Goal: Check status: Check status

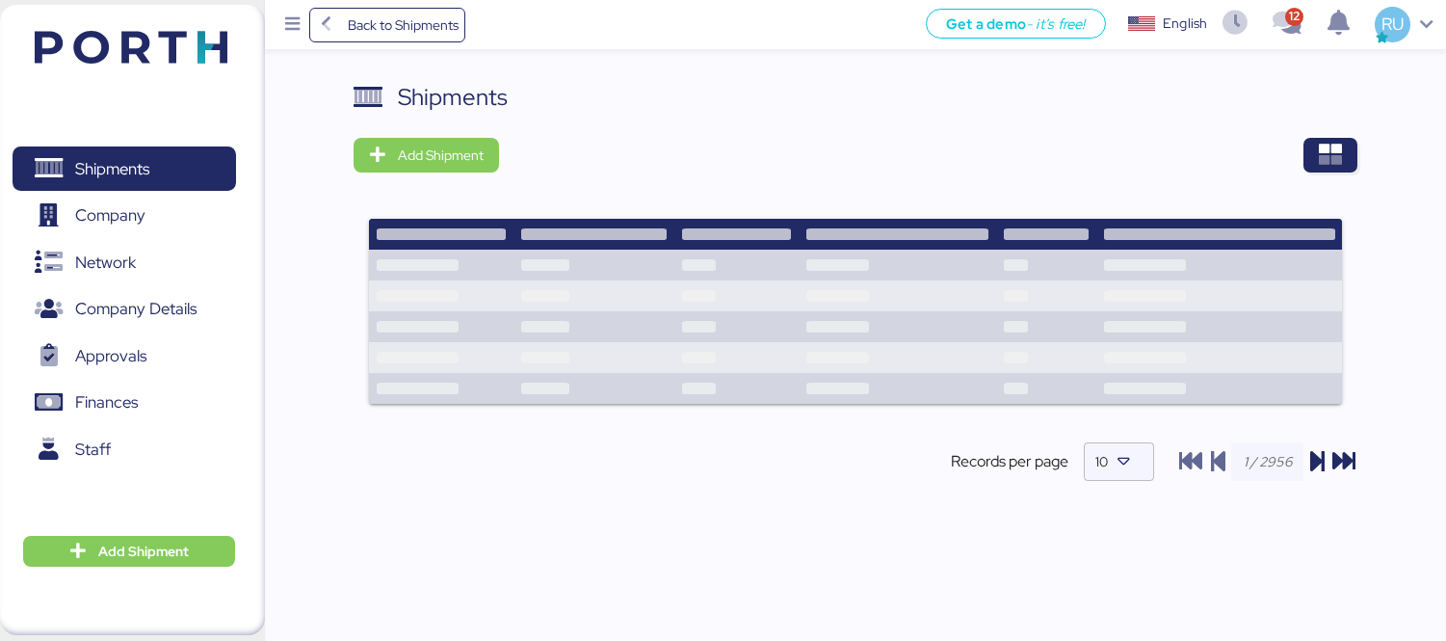
click at [1322, 87] on div "Shipments" at bounding box center [856, 97] width 1004 height 35
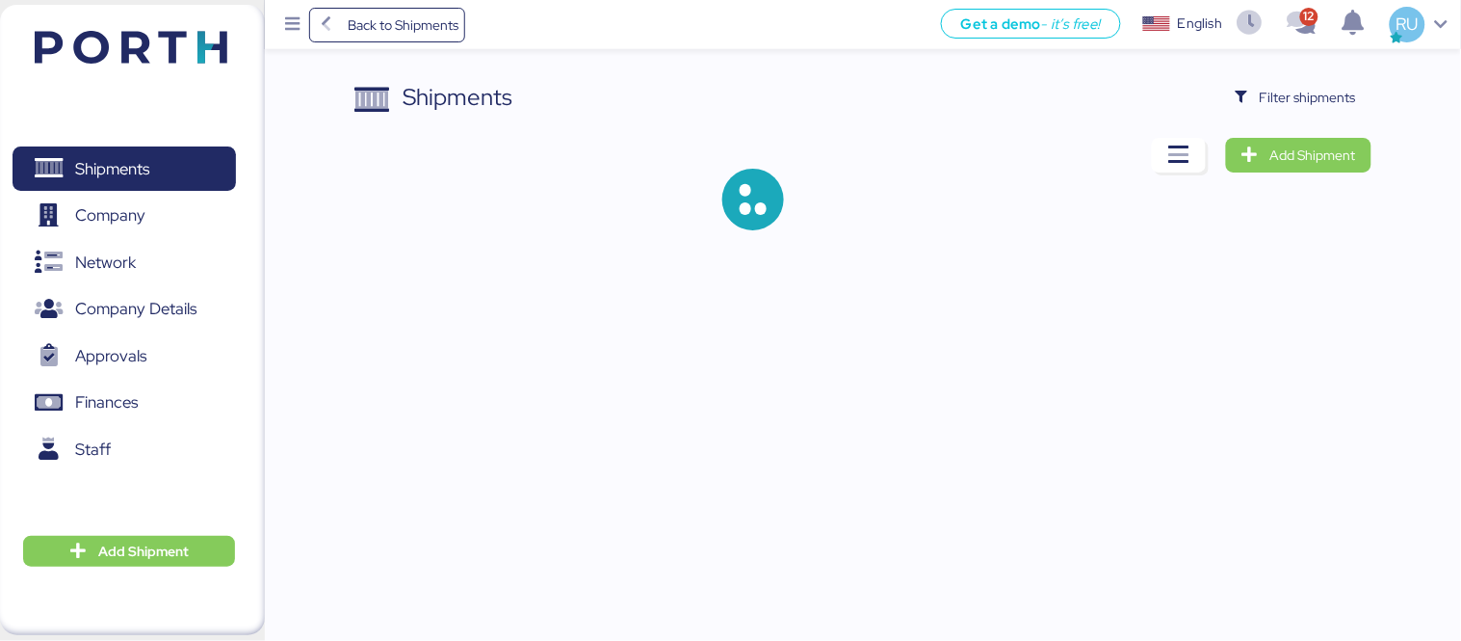
click at [1322, 87] on span "Filter shipments" at bounding box center [1308, 97] width 96 height 23
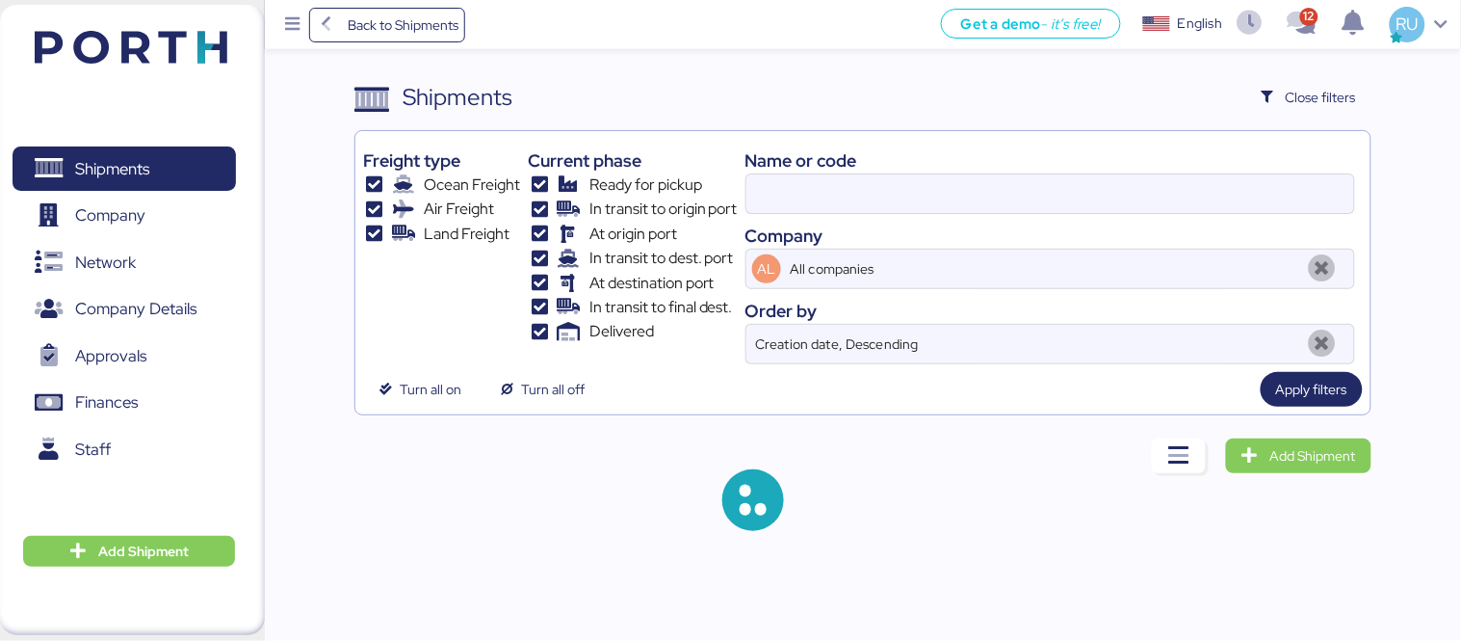
click at [994, 219] on div "Name or code Company AL All companies Order by Creation date, Descending" at bounding box center [1051, 251] width 610 height 225
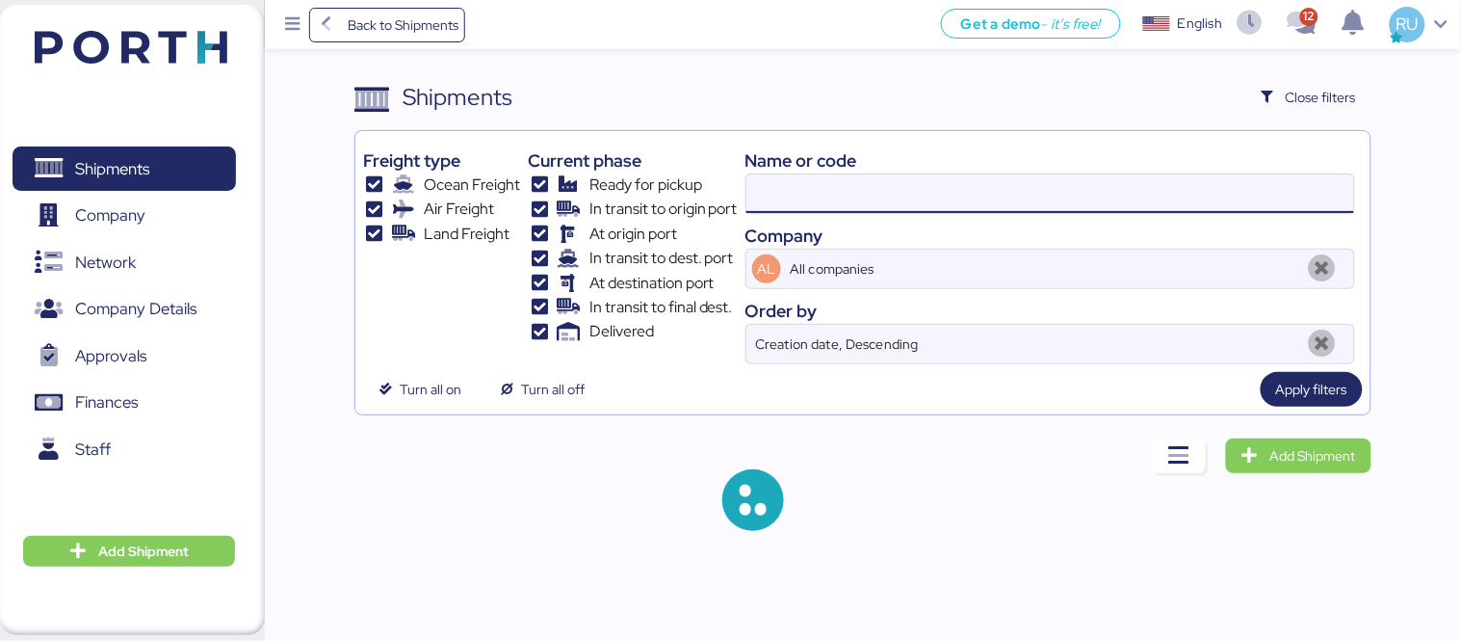
click at [963, 178] on input at bounding box center [1051, 193] width 608 height 39
paste input "025F723644"
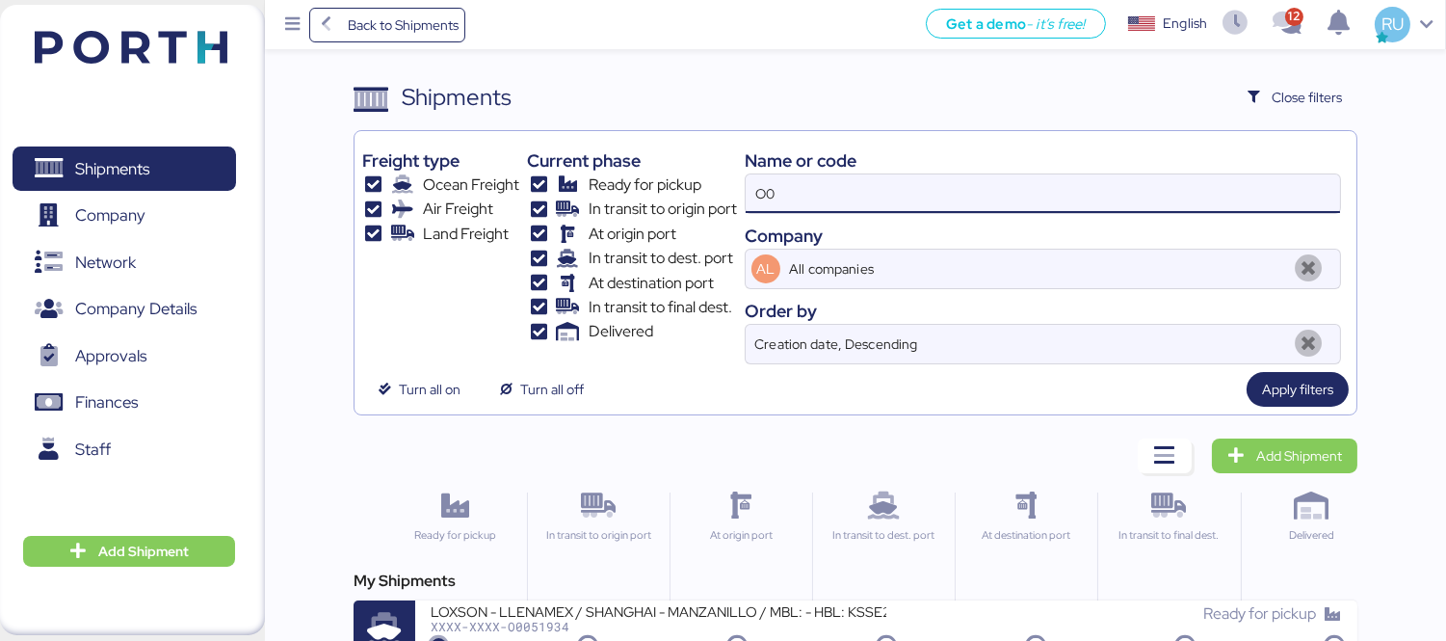
type input "O"
click at [963, 178] on input "O" at bounding box center [1043, 193] width 594 height 39
paste input "025F723644"
click at [963, 178] on input "025F723644" at bounding box center [1043, 193] width 594 height 39
type input "025F723644"
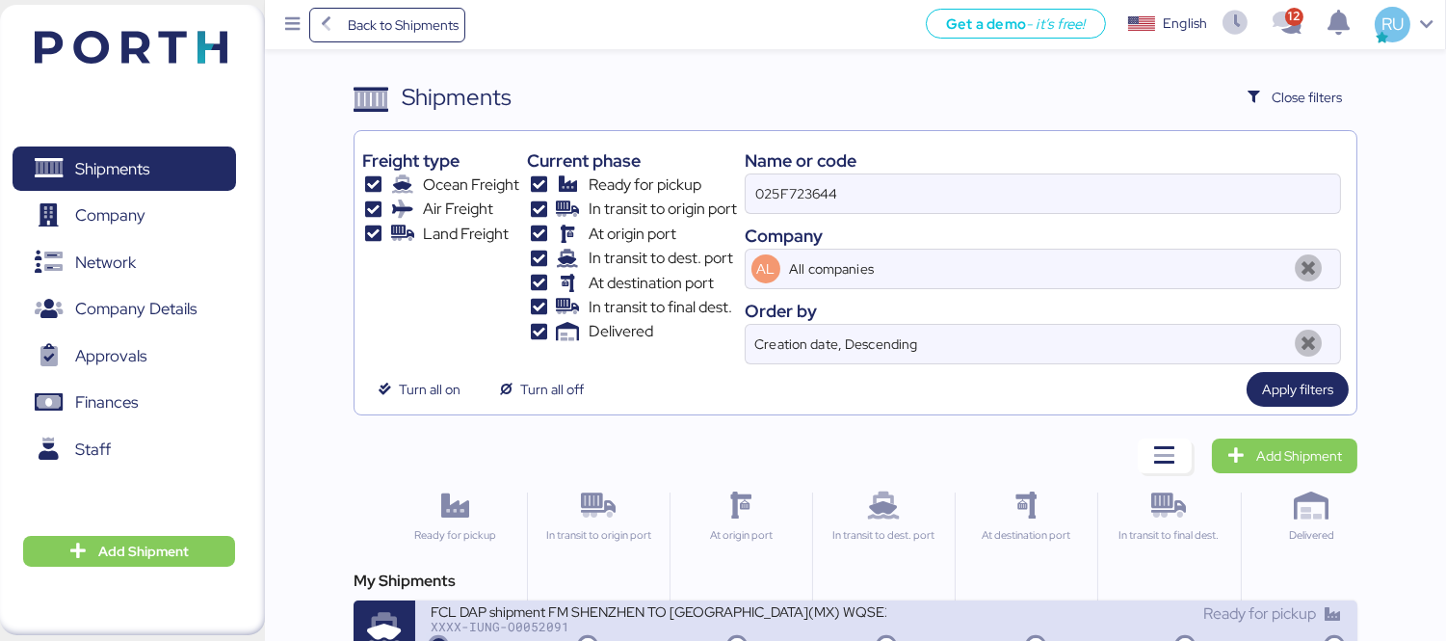
click at [759, 634] on div "FCL DAP shipment FM SHENZHEN TO MANZANILLO(MX) WQSE2508X08 XXXX-IUNG-O0052091" at bounding box center [659, 622] width 456 height 41
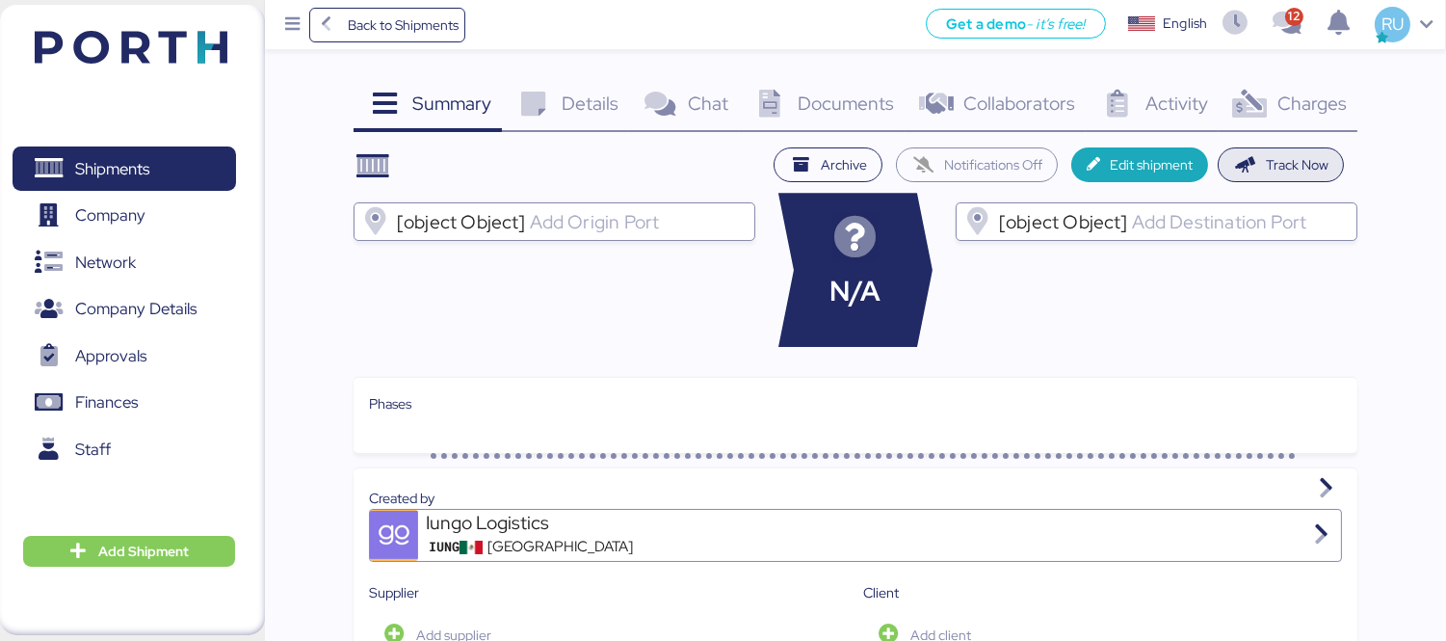
click at [1245, 154] on span "Track Now" at bounding box center [1280, 164] width 95 height 27
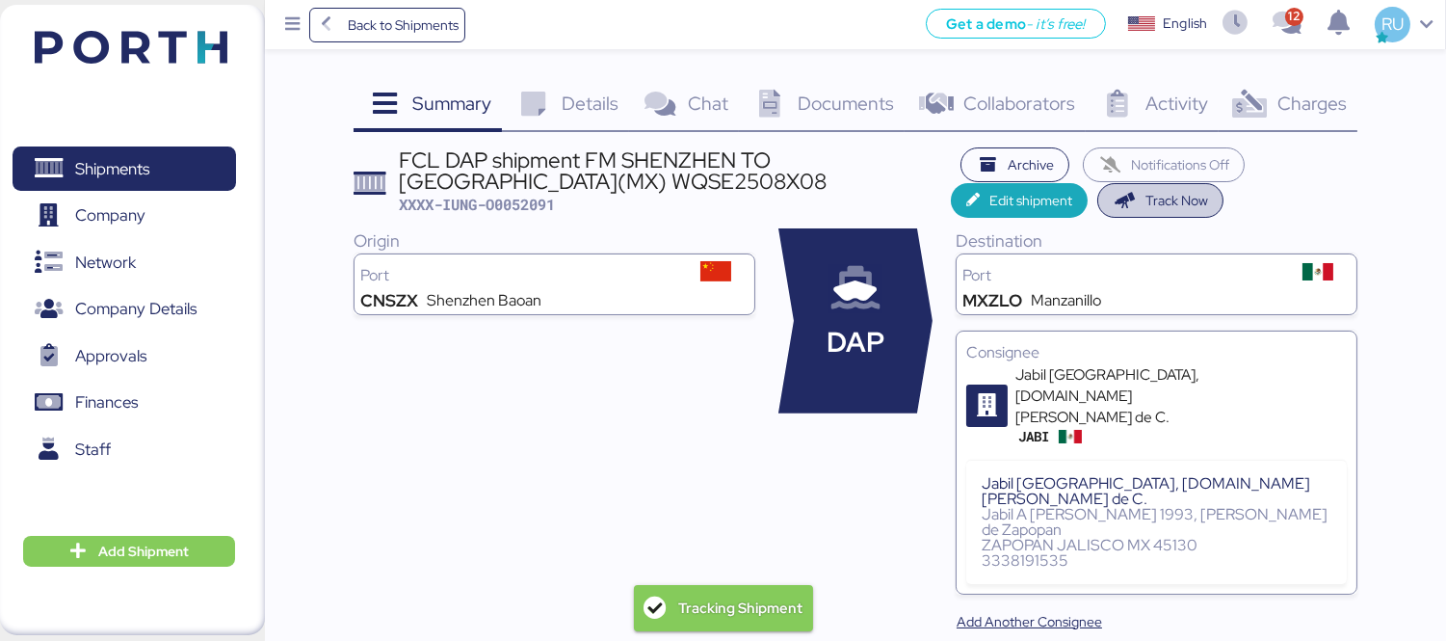
click at [1282, 98] on span "Charges" at bounding box center [1311, 103] width 69 height 25
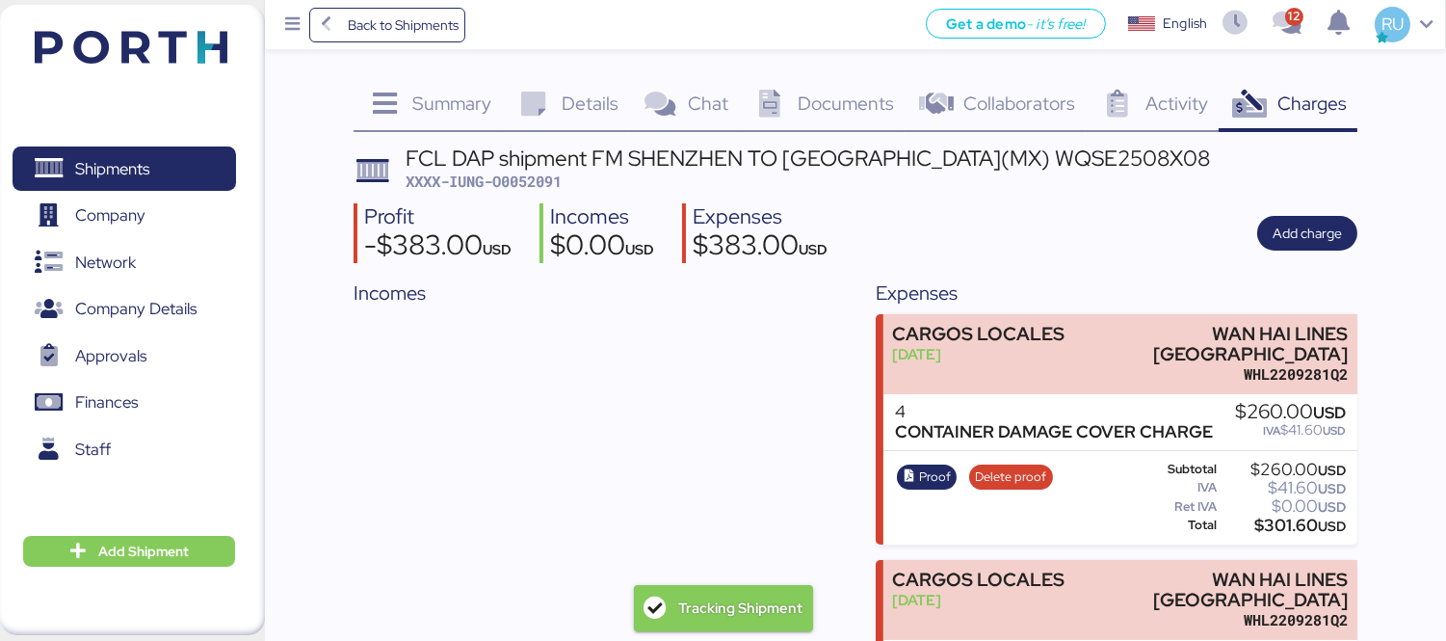
click at [807, 91] on span "Documents" at bounding box center [846, 103] width 96 height 25
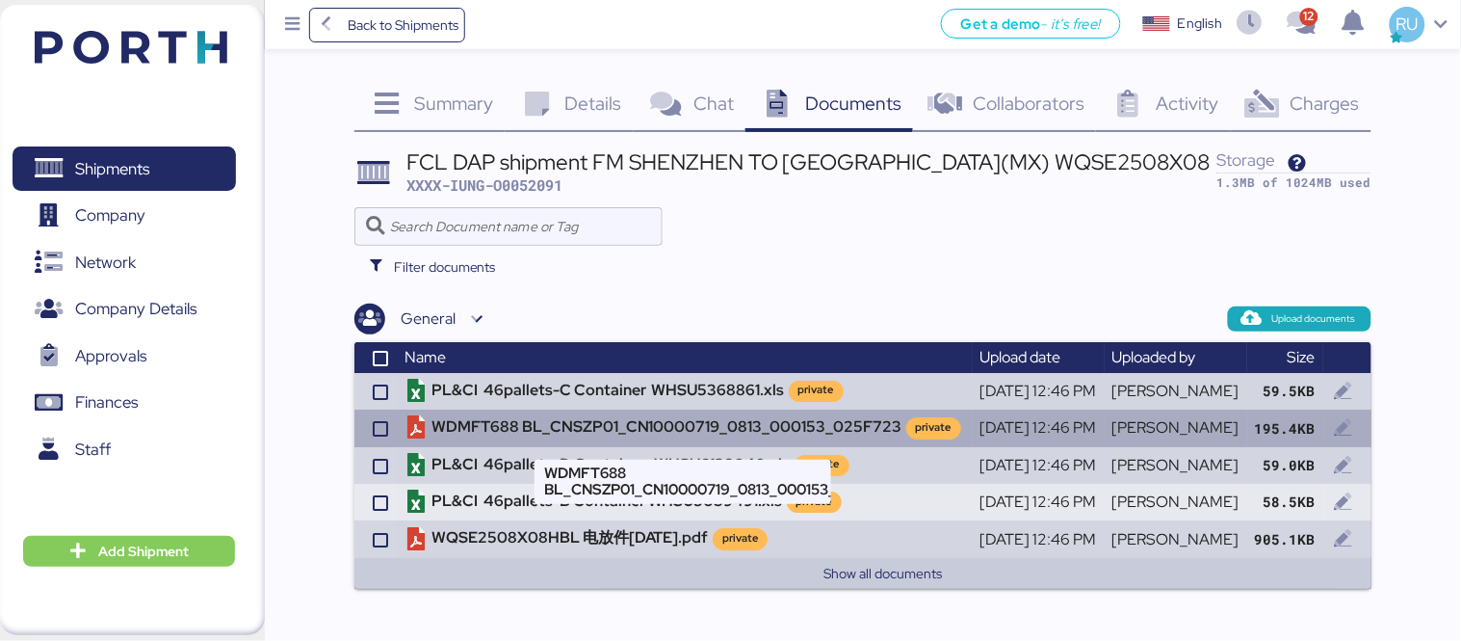
click at [598, 429] on td "WDMFT688 BL_CNSZP01_CN10000719_0813_000153_025F723 private" at bounding box center [685, 427] width 576 height 37
